Goal: Information Seeking & Learning: Learn about a topic

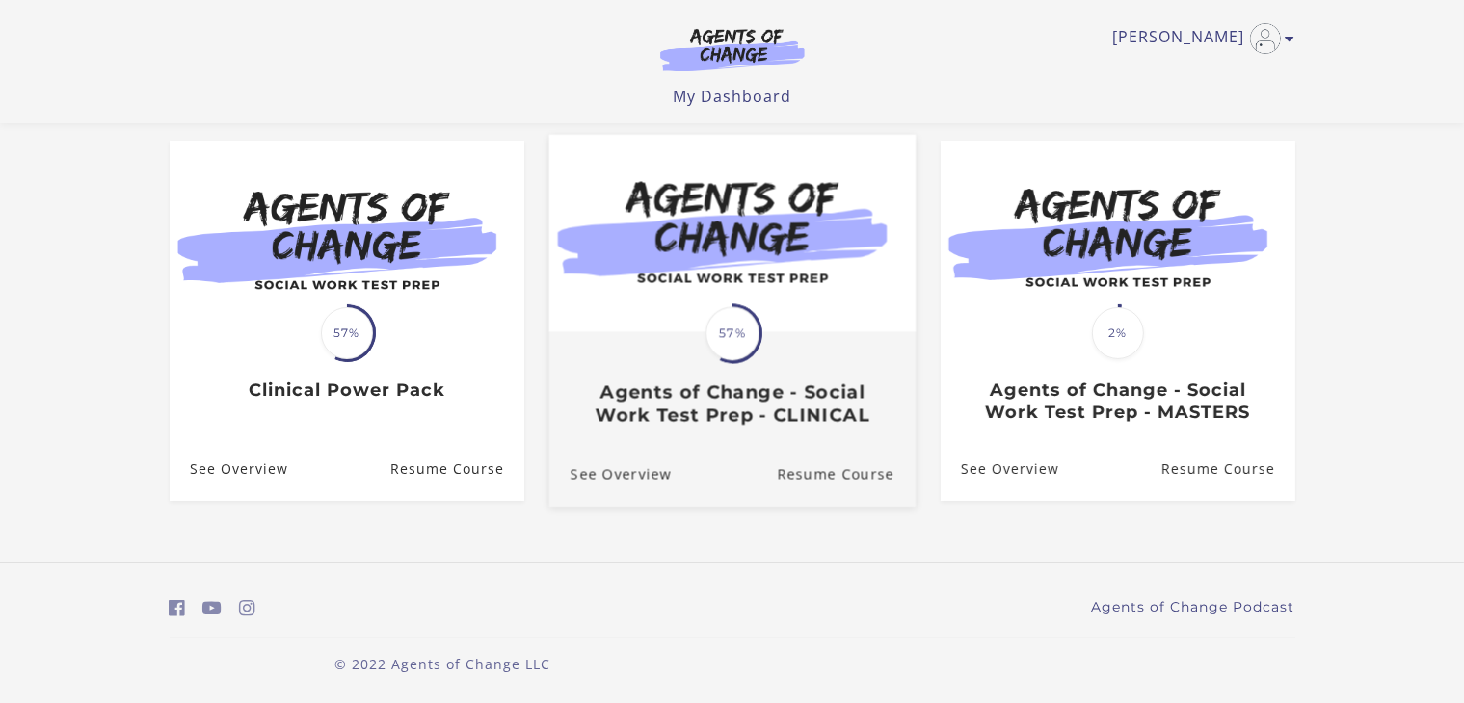
click at [729, 415] on h3 "Agents of Change - Social Work Test Prep - CLINICAL" at bounding box center [732, 404] width 324 height 44
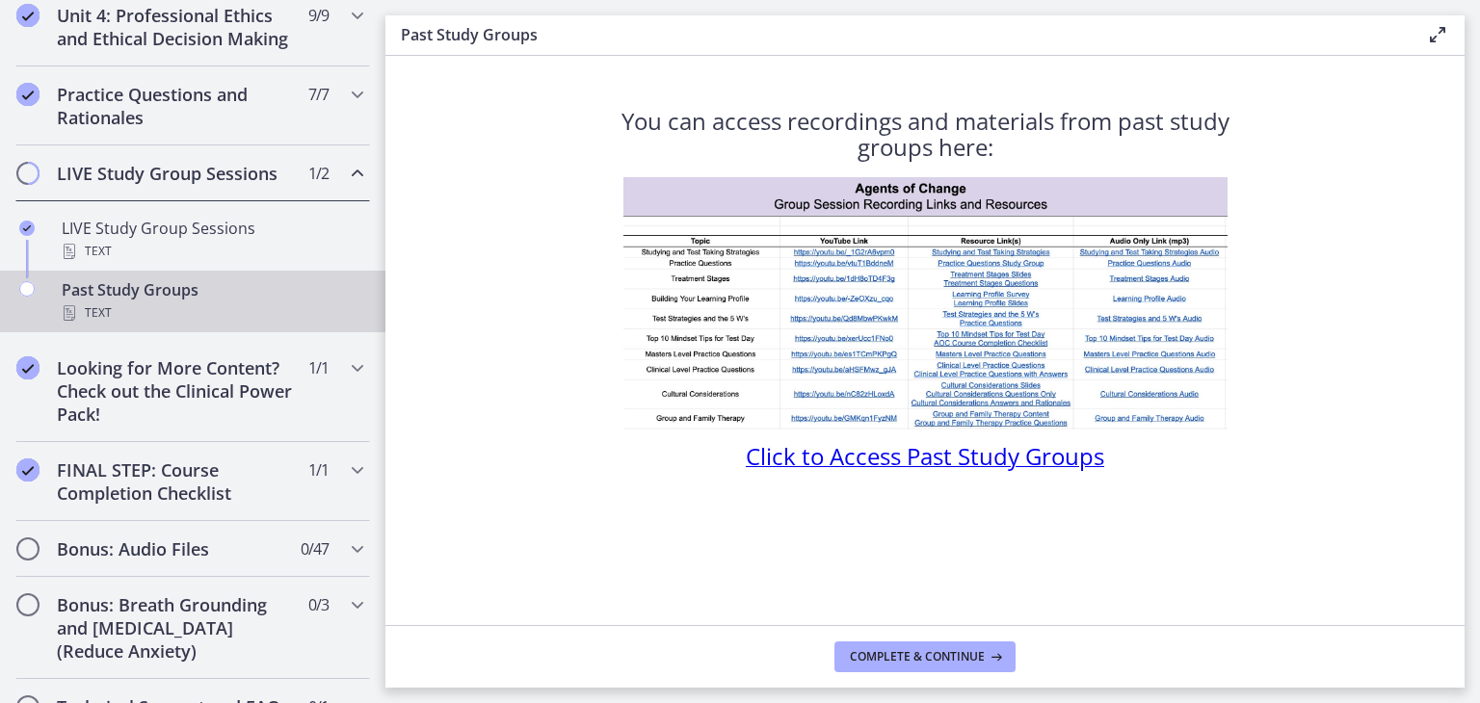
scroll to position [964, 0]
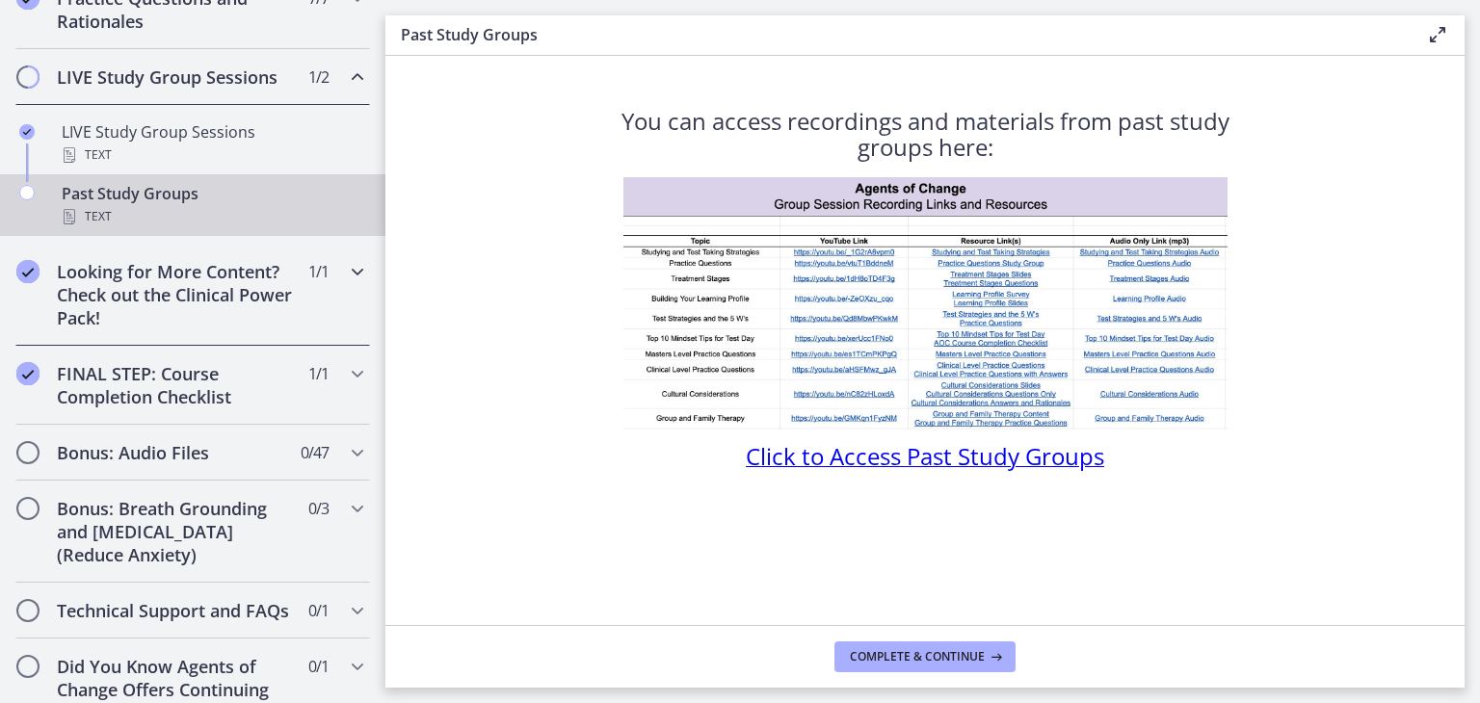
click at [346, 283] on icon "Chapters" at bounding box center [357, 271] width 23 height 23
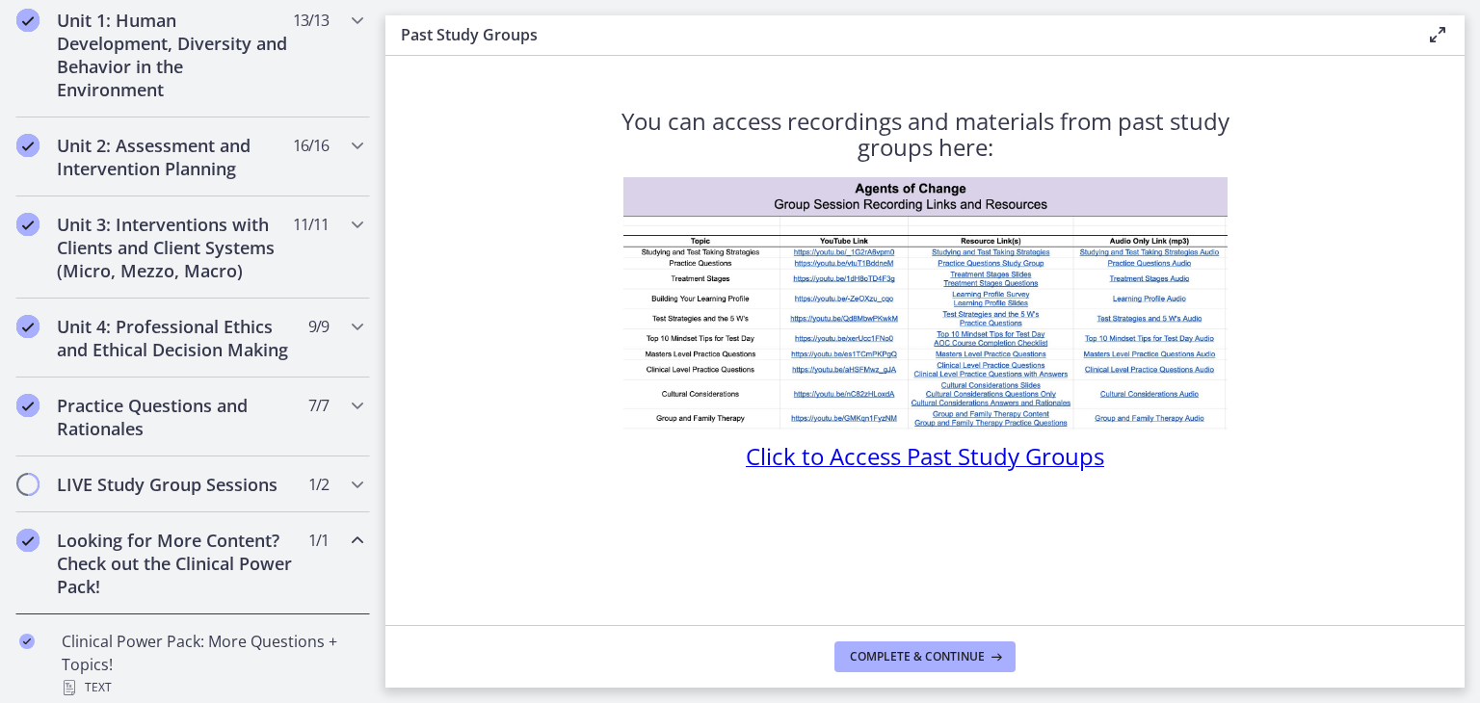
scroll to position [568, 0]
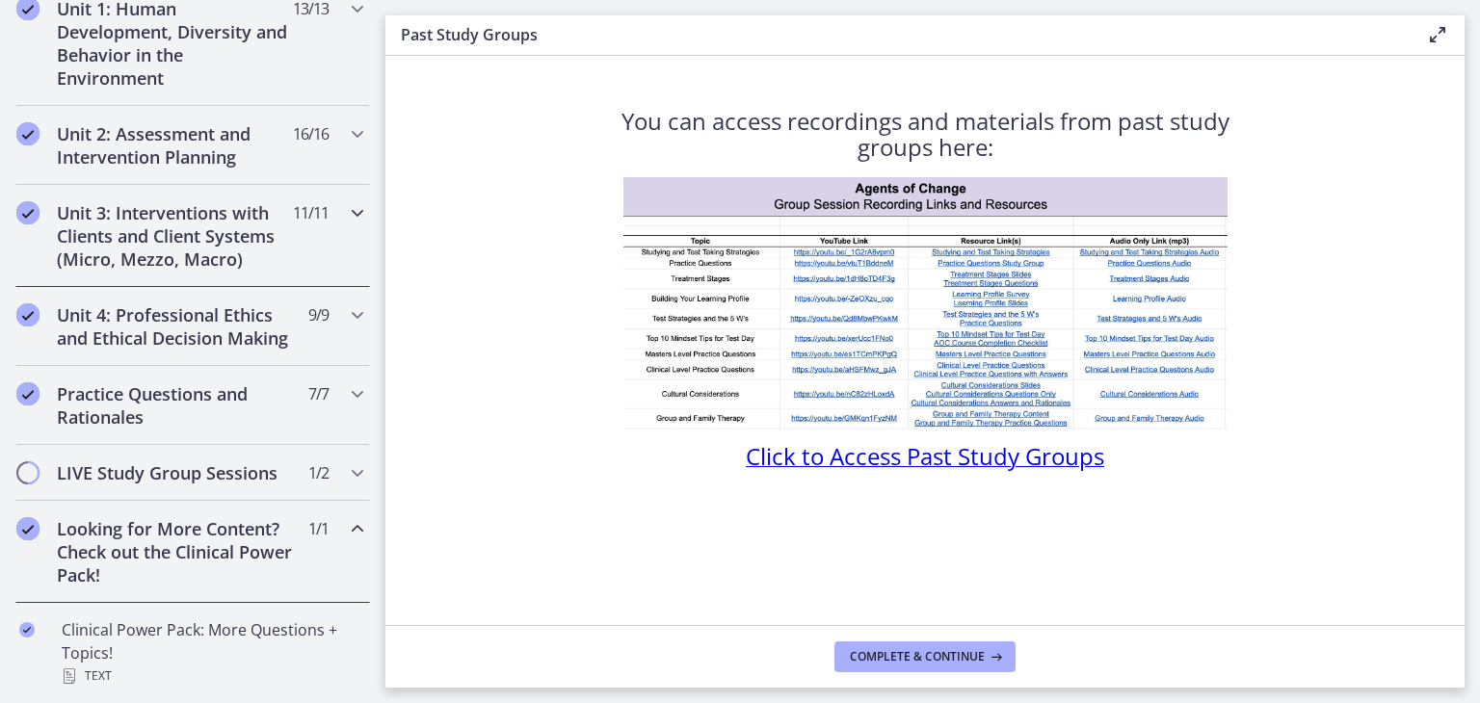
click at [329, 207] on div "Unit 3: Interventions with Clients and Client Systems (Micro, Mezzo, Macro) 11 …" at bounding box center [192, 236] width 355 height 102
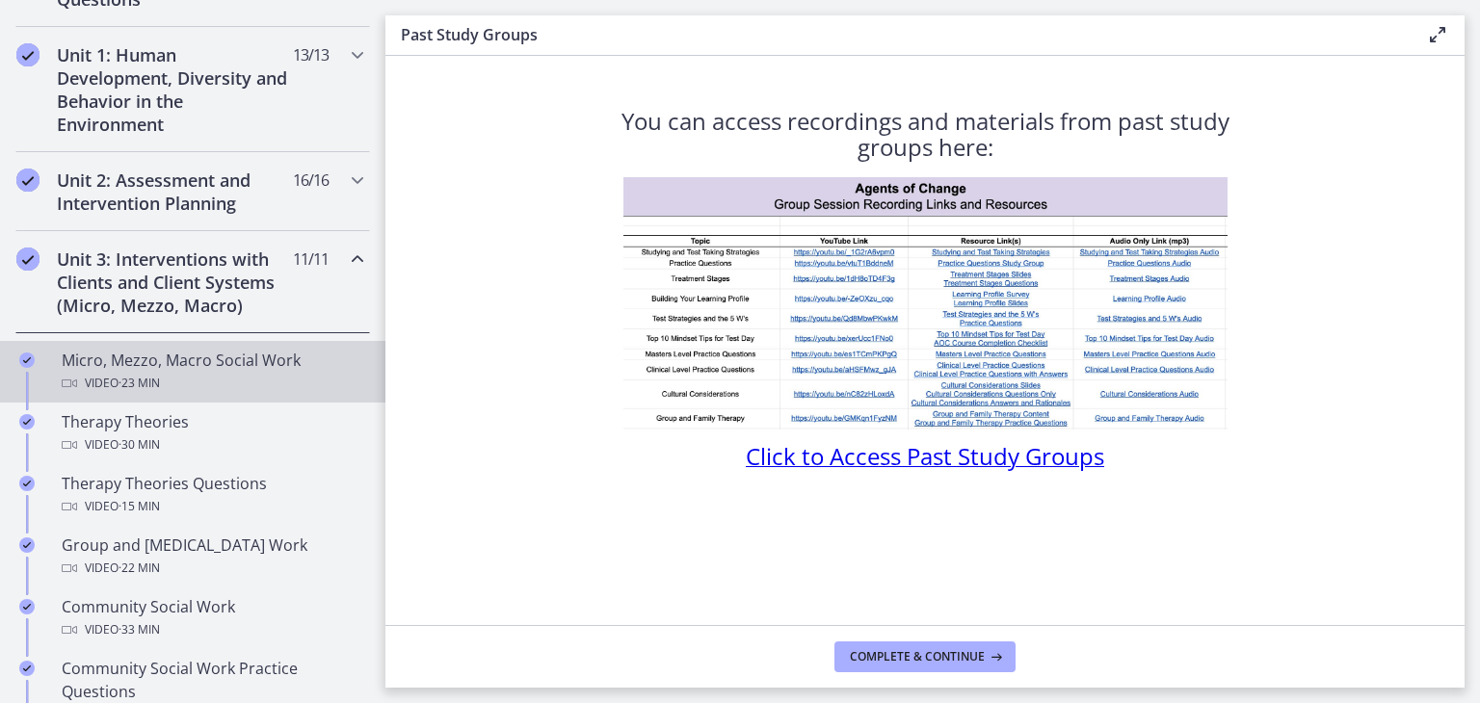
scroll to position [471, 0]
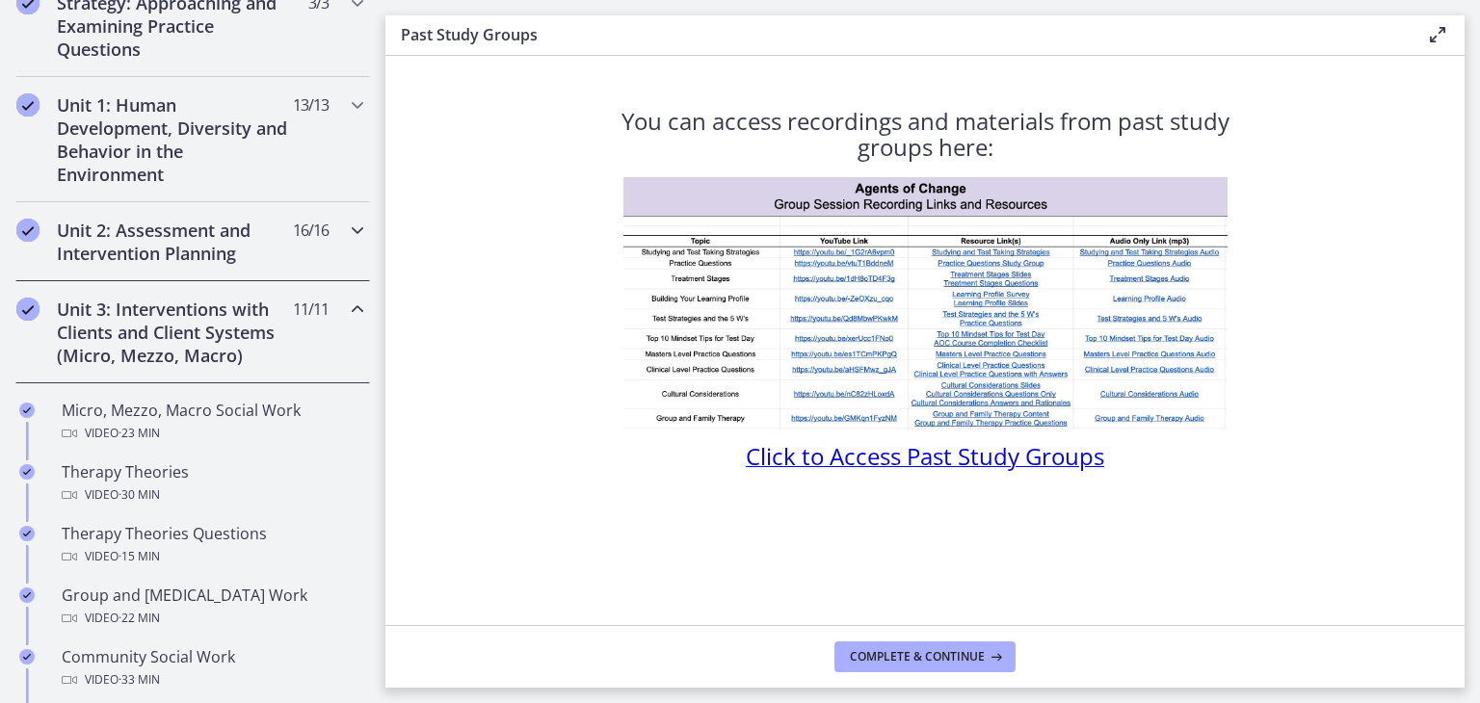
click at [346, 232] on icon "Chapters" at bounding box center [357, 230] width 23 height 23
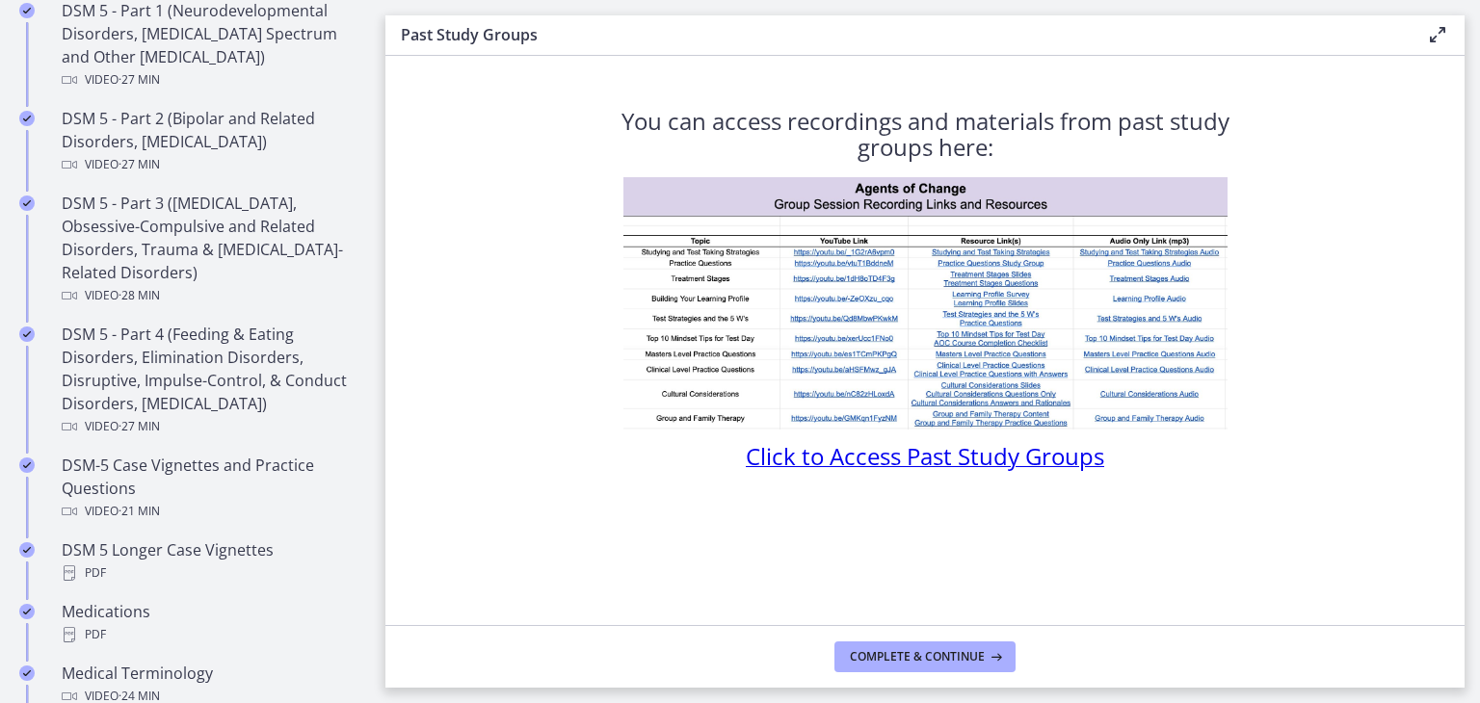
scroll to position [1049, 0]
